Goal: Information Seeking & Learning: Learn about a topic

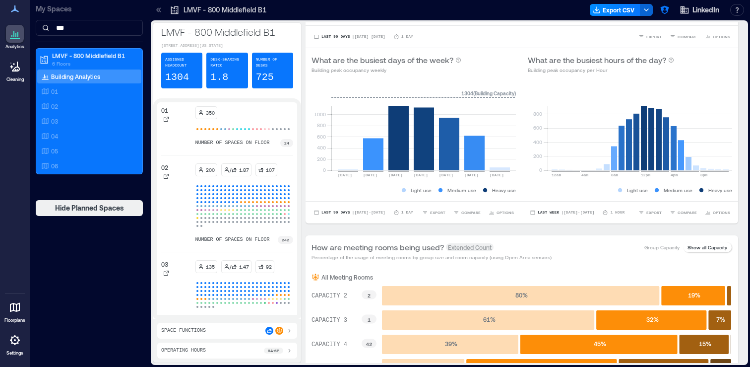
scroll to position [97, 0]
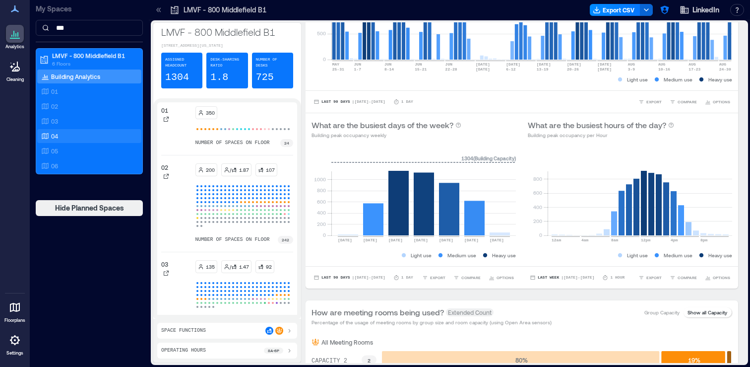
click at [89, 137] on div "04" at bounding box center [87, 136] width 96 height 10
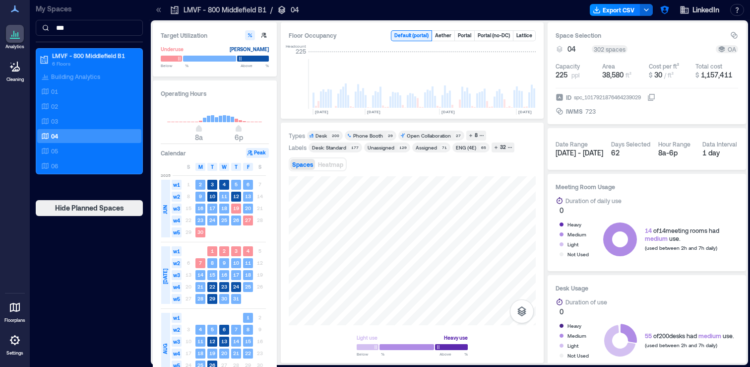
scroll to position [0, 2916]
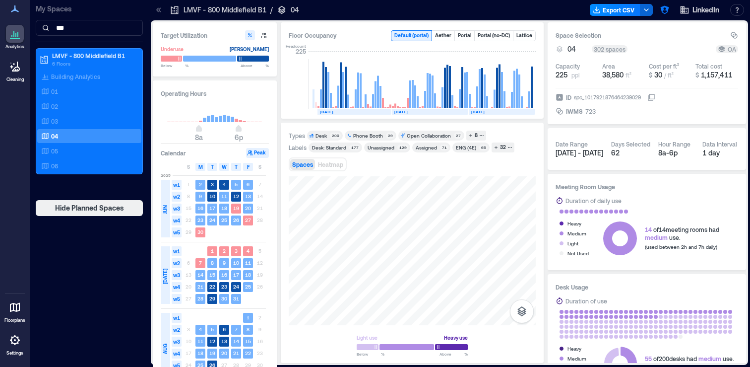
click at [155, 12] on icon at bounding box center [159, 10] width 10 height 10
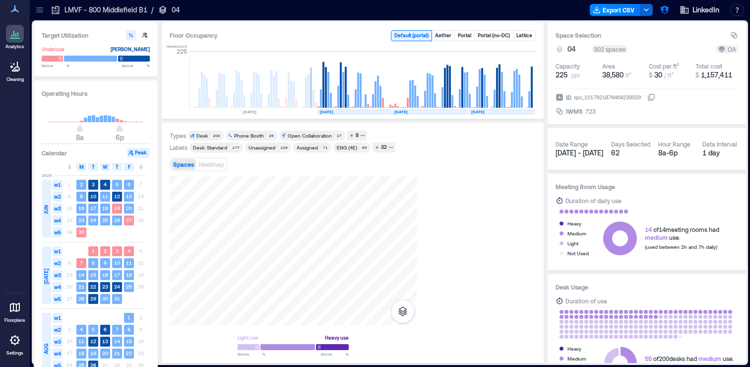
scroll to position [0, 2797]
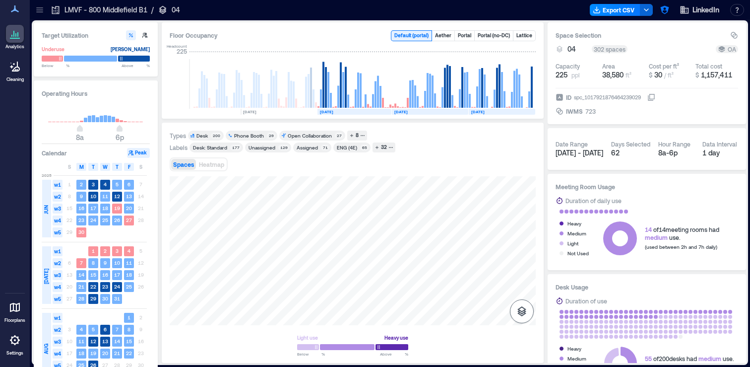
click at [528, 311] on button "button" at bounding box center [522, 311] width 24 height 24
click at [526, 265] on p "Sensors" at bounding box center [521, 267] width 19 height 6
click at [351, 134] on icon "button" at bounding box center [351, 135] width 5 height 5
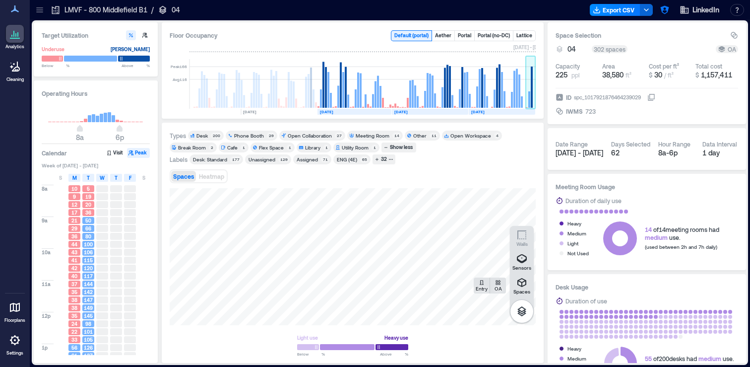
click at [528, 97] on rect at bounding box center [529, 99] width 2 height 16
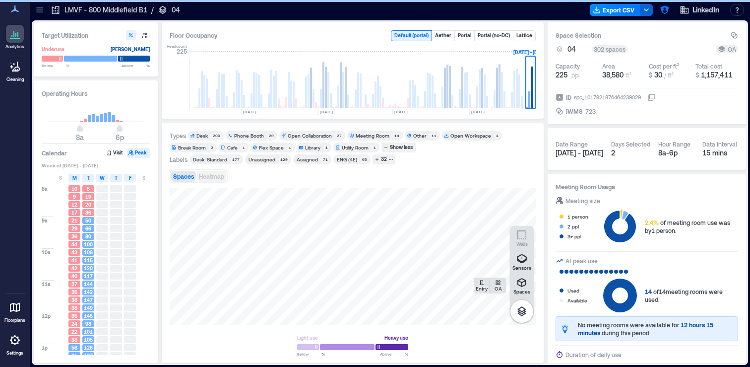
click at [221, 175] on span "Heatmap" at bounding box center [211, 176] width 25 height 7
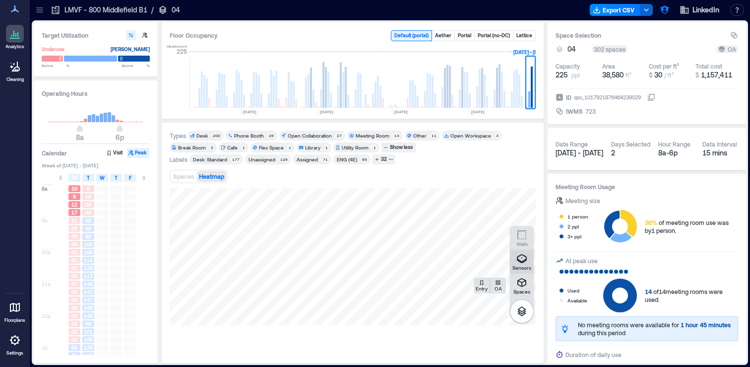
click at [526, 266] on p "Sensors" at bounding box center [521, 267] width 19 height 6
click at [70, 198] on div "9" at bounding box center [74, 196] width 12 height 7
click at [76, 233] on span "36" at bounding box center [74, 236] width 6 height 7
click at [75, 269] on span "35" at bounding box center [74, 271] width 6 height 7
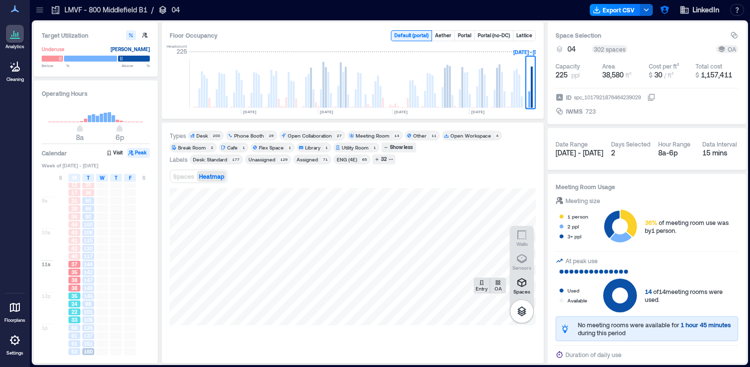
click at [70, 301] on div "24" at bounding box center [74, 303] width 12 height 7
click at [94, 202] on div "20" at bounding box center [88, 204] width 12 height 7
click at [90, 210] on span "36" at bounding box center [88, 212] width 6 height 7
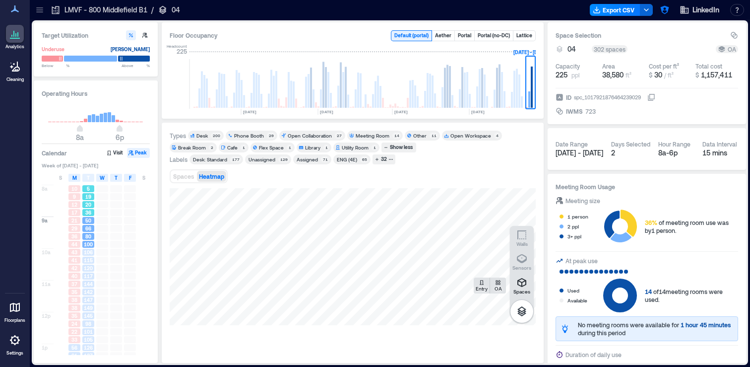
scroll to position [20, 0]
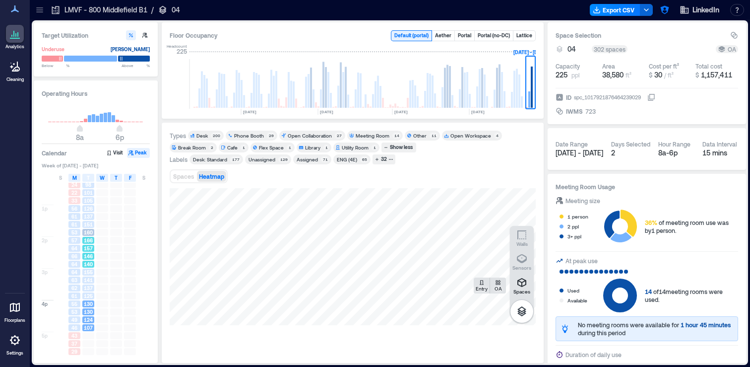
scroll to position [147, 0]
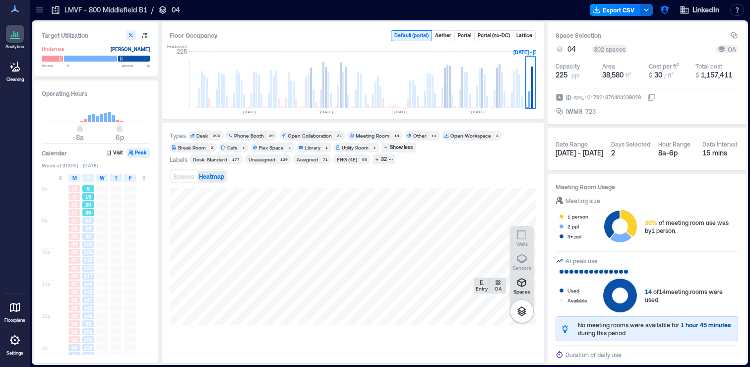
click at [92, 202] on div "20" at bounding box center [88, 204] width 12 height 7
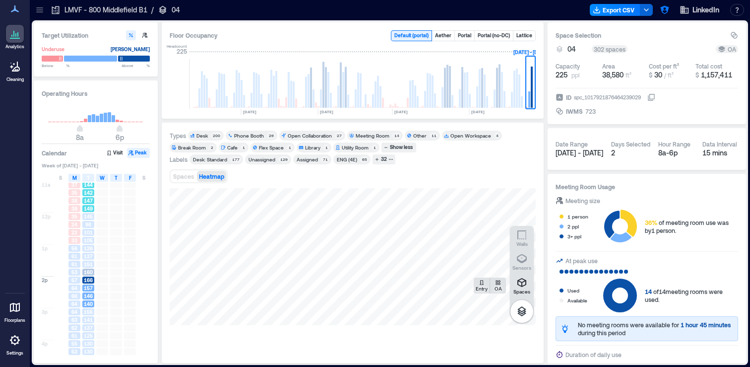
scroll to position [119, 0]
click at [42, 8] on icon at bounding box center [40, 10] width 10 height 10
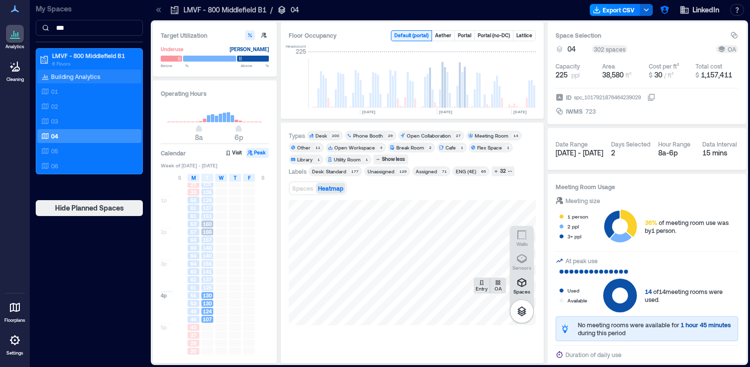
click at [66, 72] on p "Building Analytics" at bounding box center [75, 76] width 49 height 8
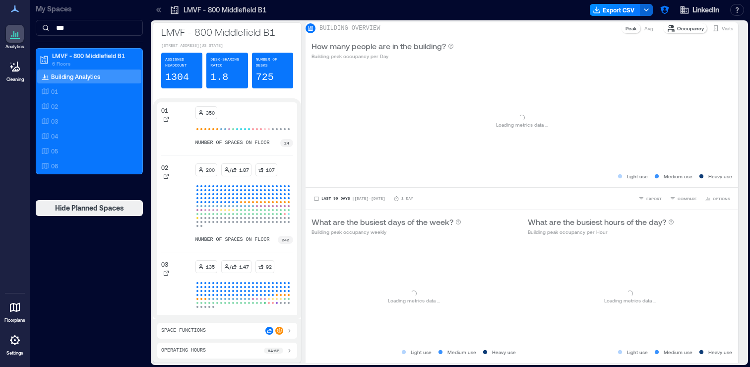
click at [160, 13] on icon at bounding box center [159, 10] width 10 height 10
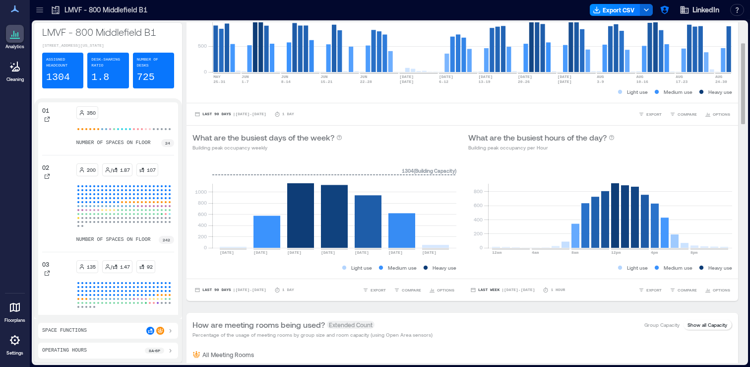
scroll to position [85, 0]
click at [686, 292] on span "COMPARE" at bounding box center [687, 289] width 19 height 6
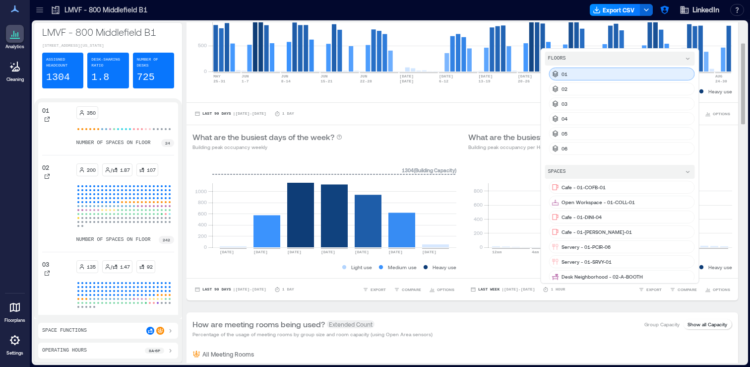
click at [639, 80] on div "01" at bounding box center [622, 73] width 146 height 13
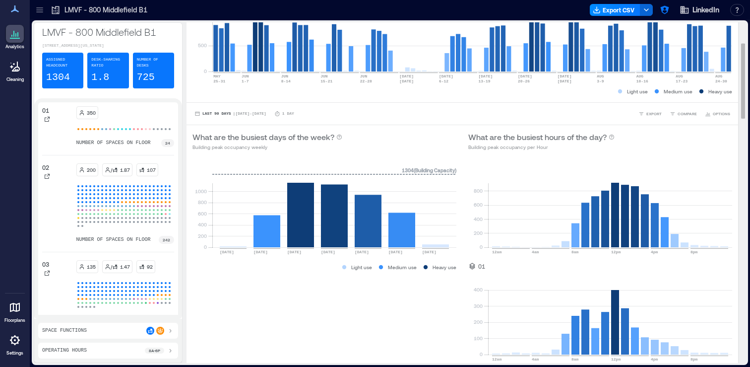
click at [504, 262] on icon "0 200 400 600 800 12am 4am 8am 12pm 4pm 8pm 1304 ( Building Capacity )" at bounding box center [600, 212] width 264 height 99
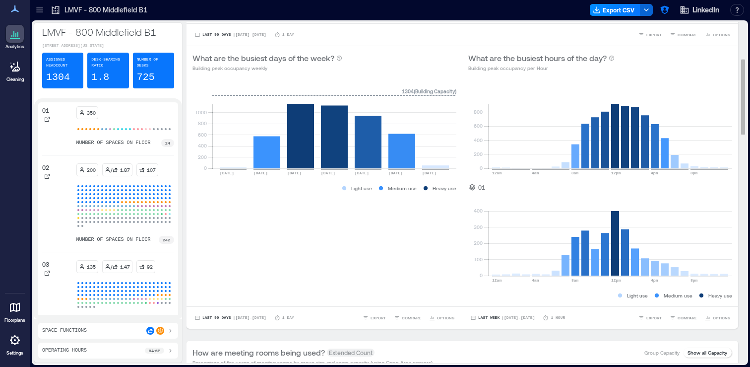
scroll to position [163, 0]
click at [678, 321] on span "COMPARE" at bounding box center [687, 318] width 19 height 6
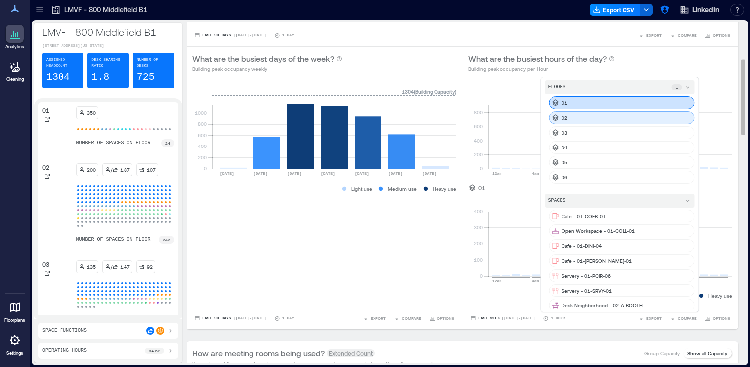
click at [629, 124] on div "02" at bounding box center [622, 117] width 146 height 13
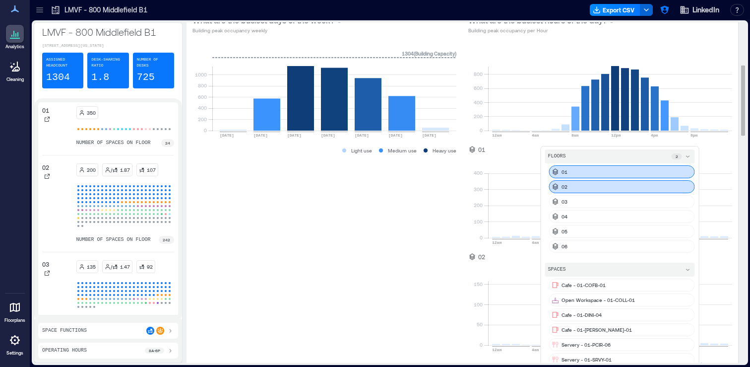
scroll to position [207, 0]
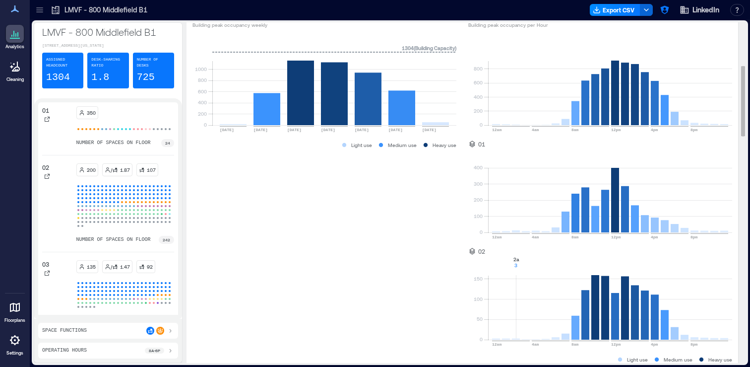
click at [512, 261] on rect at bounding box center [610, 297] width 244 height 84
click at [14, 75] on div at bounding box center [15, 67] width 18 height 18
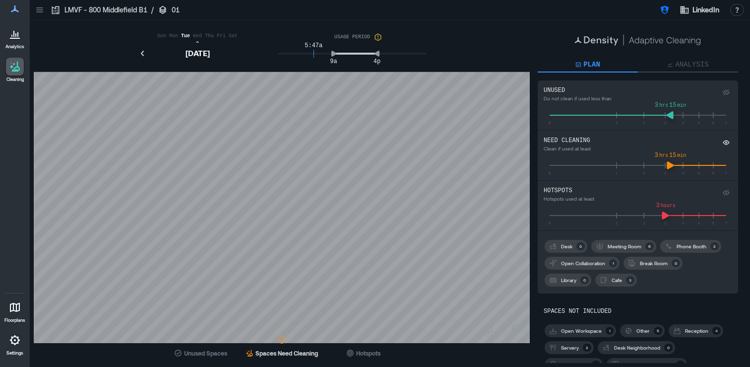
click at [685, 66] on p "Analysis" at bounding box center [691, 65] width 33 height 10
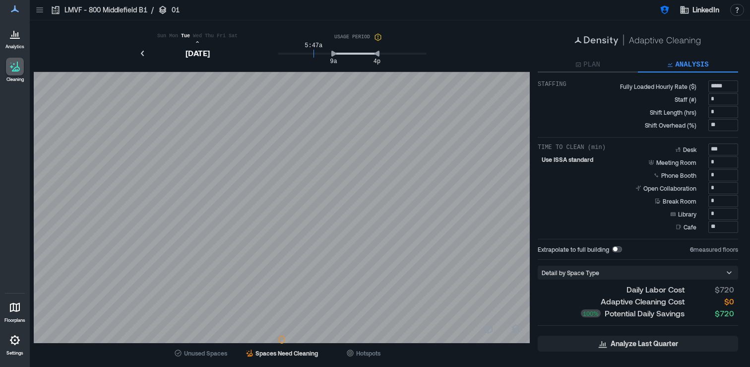
click at [612, 66] on button "Plan" at bounding box center [588, 65] width 100 height 15
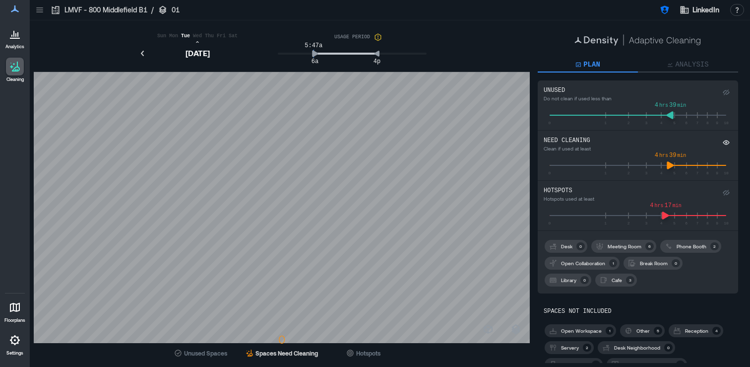
click at [318, 53] on icon at bounding box center [315, 53] width 6 height 6
click at [313, 53] on icon at bounding box center [315, 53] width 6 height 6
click at [511, 327] on icon "button" at bounding box center [516, 329] width 12 height 12
click at [490, 329] on icon "button" at bounding box center [488, 329] width 12 height 12
click at [442, 332] on icon "button" at bounding box center [445, 331] width 12 height 12
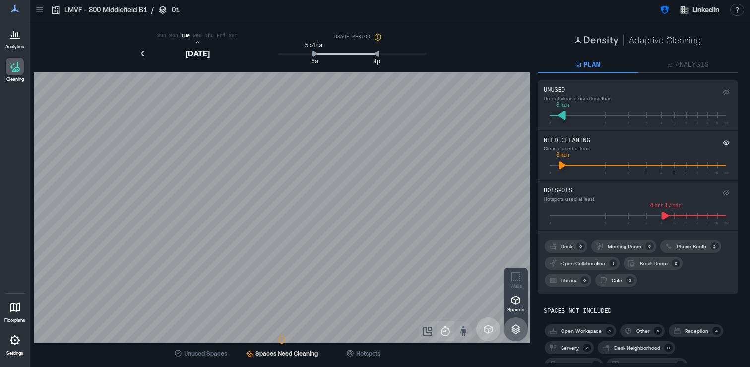
click at [561, 118] on icon "slider-ex-1" at bounding box center [562, 114] width 9 height 9
click at [560, 208] on div "0 1 2 3 4 5 6 7 8 9 10 2 min" at bounding box center [638, 213] width 188 height 22
click at [563, 213] on icon "slider-ex-1" at bounding box center [562, 215] width 8 height 9
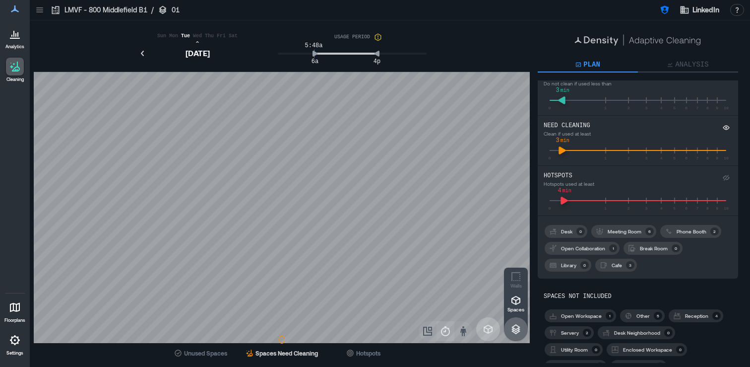
scroll to position [80, 0]
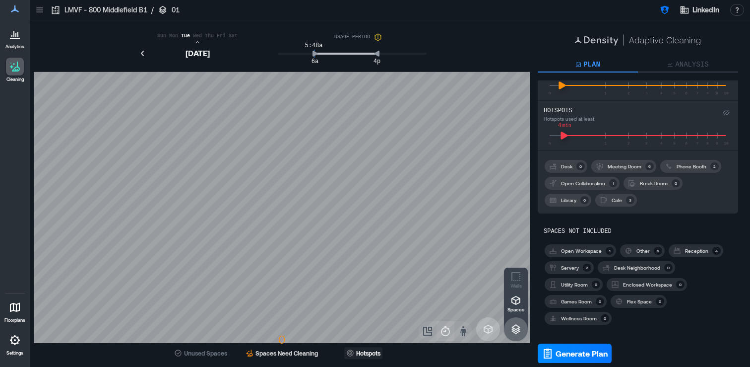
click at [367, 355] on span "Hotspots" at bounding box center [368, 353] width 24 height 8
click at [175, 38] on p "Mon" at bounding box center [173, 36] width 13 height 8
click at [173, 36] on p "Mon" at bounding box center [173, 36] width 13 height 8
click at [186, 37] on p "Tue" at bounding box center [185, 36] width 13 height 8
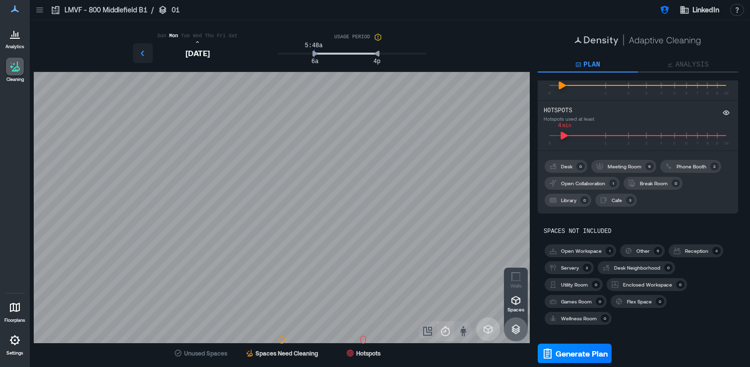
click at [144, 54] on icon "button" at bounding box center [143, 53] width 12 height 12
click at [364, 340] on p "12" at bounding box center [363, 339] width 14 height 16
click at [431, 329] on icon "button" at bounding box center [427, 330] width 9 height 9
click at [462, 331] on icon "button" at bounding box center [463, 331] width 6 height 10
click at [445, 334] on icon "button" at bounding box center [445, 331] width 12 height 12
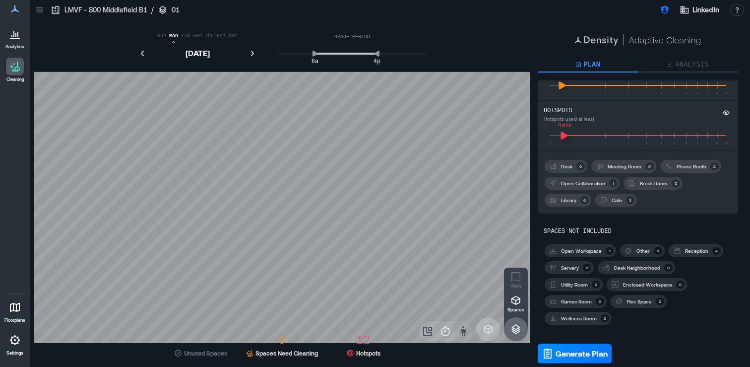
click at [429, 335] on icon "button" at bounding box center [428, 331] width 12 height 12
click at [600, 136] on icon "slider-ex-1" at bounding box center [601, 135] width 8 height 9
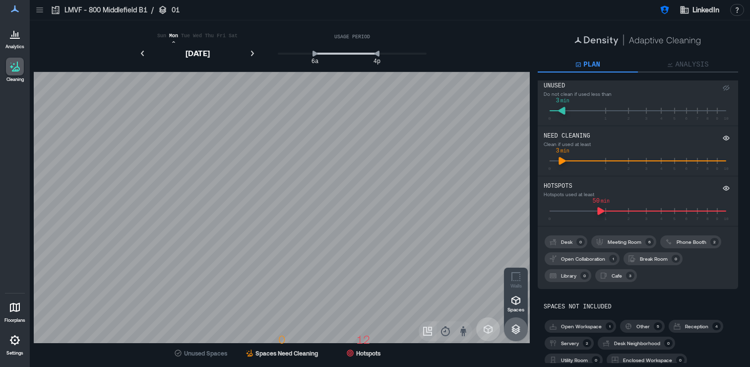
scroll to position [0, 0]
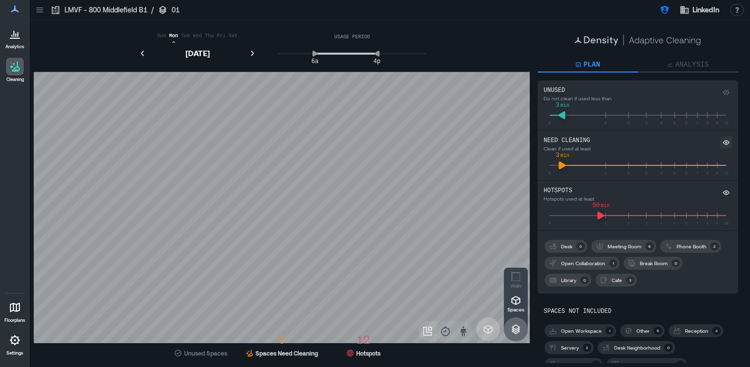
click at [726, 142] on icon "button" at bounding box center [726, 142] width 2 height 2
click at [582, 215] on icon "slider-ex-1" at bounding box center [582, 215] width 8 height 9
click at [446, 328] on icon "button" at bounding box center [445, 331] width 12 height 12
click at [462, 333] on icon "button" at bounding box center [463, 331] width 6 height 10
click at [430, 333] on icon "button" at bounding box center [428, 331] width 12 height 12
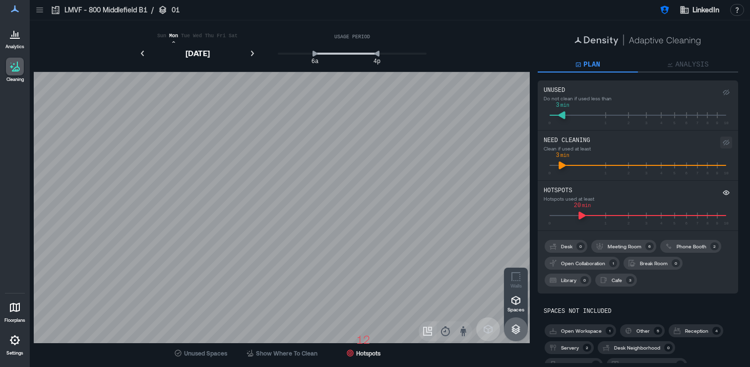
click at [489, 332] on icon "button" at bounding box center [488, 328] width 9 height 9
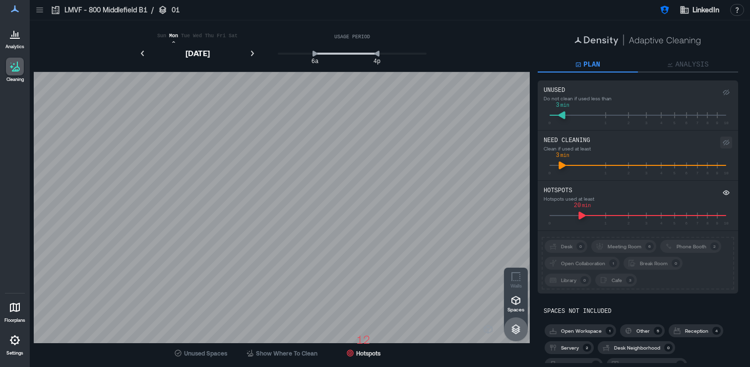
click at [620, 248] on p "Meeting Room" at bounding box center [625, 246] width 34 height 8
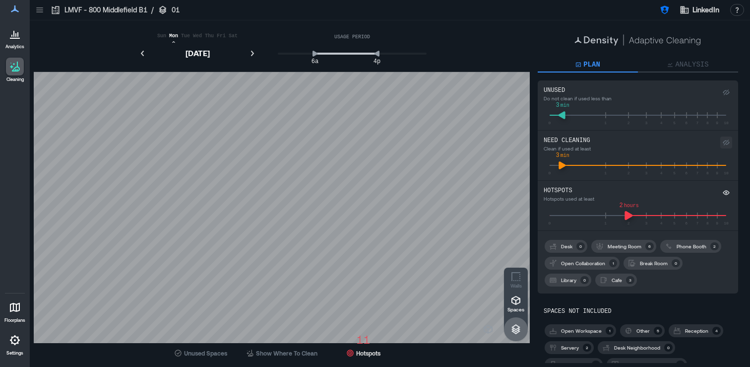
click at [627, 218] on icon "slider-ex-1" at bounding box center [629, 215] width 8 height 9
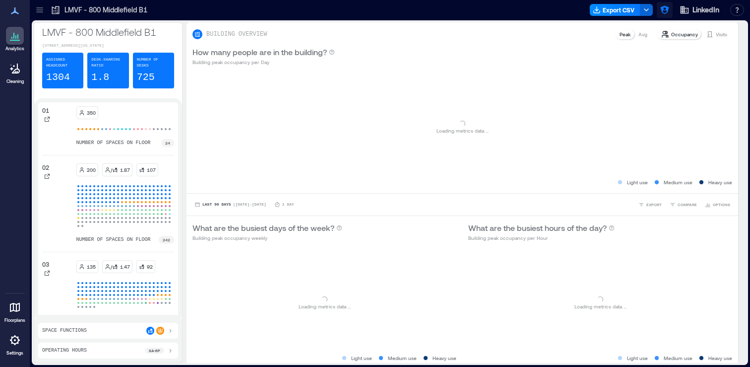
click at [667, 11] on icon "button" at bounding box center [664, 10] width 8 height 8
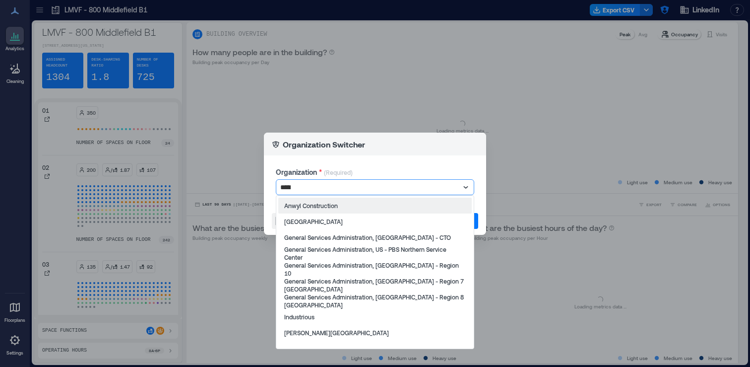
type input "******"
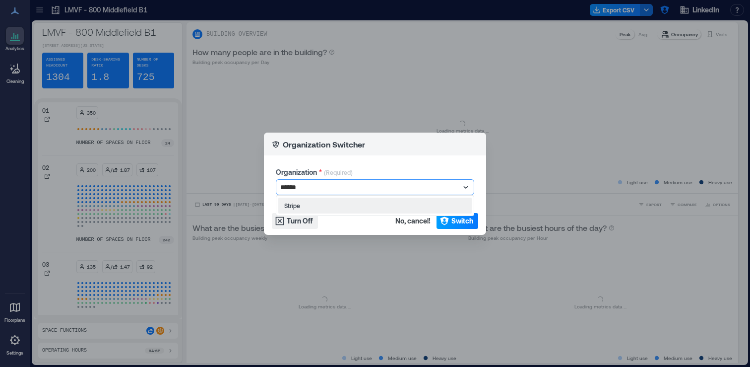
click at [434, 211] on div "Stripe" at bounding box center [374, 205] width 193 height 16
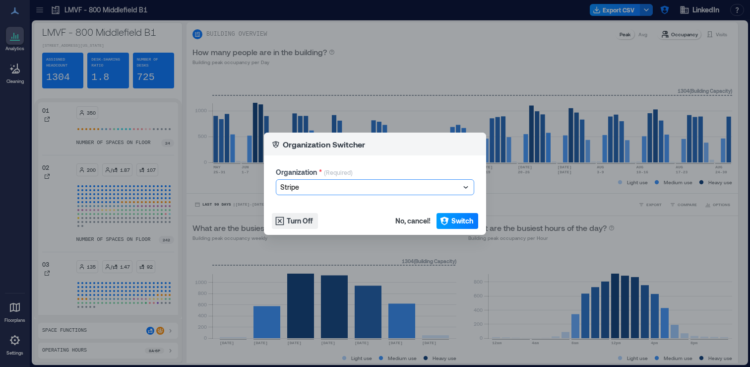
click at [463, 222] on span "Switch" at bounding box center [462, 221] width 22 height 10
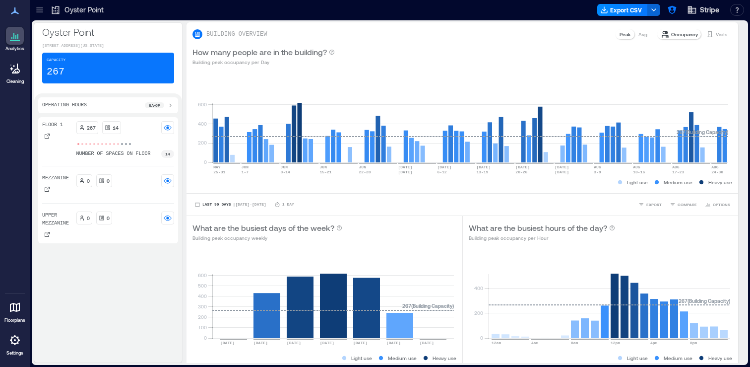
click at [35, 10] on icon at bounding box center [40, 10] width 10 height 10
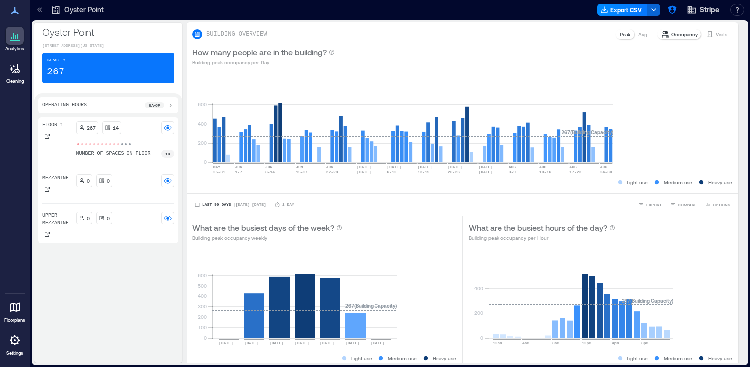
click at [92, 148] on p "Stripe [GEOGRAPHIC_DATA]" at bounding box center [93, 150] width 83 height 8
click at [80, 175] on div "Building Analytics" at bounding box center [89, 171] width 107 height 18
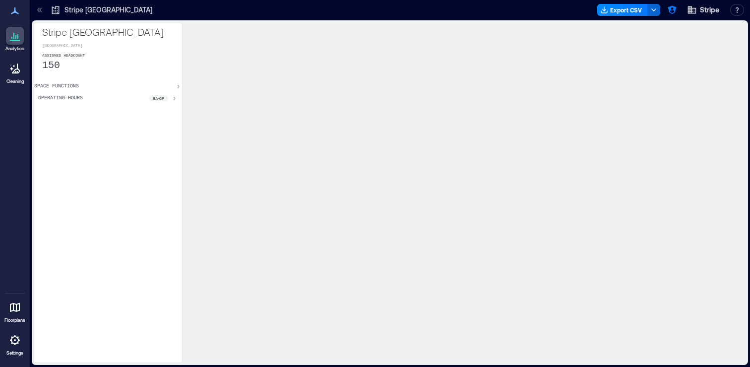
click at [91, 178] on div "Floor 6" at bounding box center [89, 169] width 107 height 18
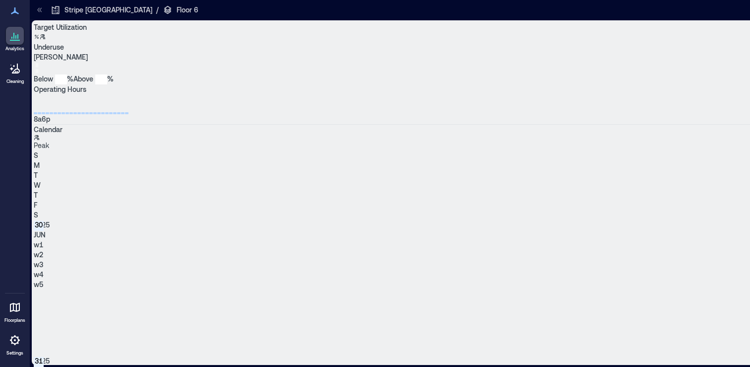
click at [45, 9] on icon at bounding box center [40, 10] width 10 height 10
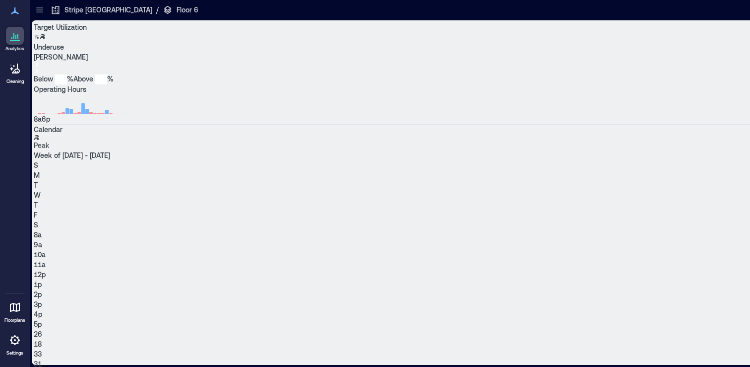
click at [41, 11] on icon at bounding box center [40, 10] width 10 height 10
click at [45, 8] on icon at bounding box center [40, 10] width 10 height 10
